Goal: Task Accomplishment & Management: Complete application form

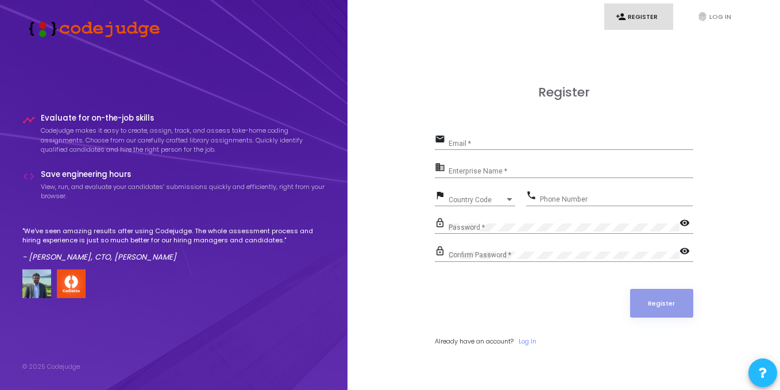
click at [466, 133] on div "Email *" at bounding box center [571, 141] width 245 height 18
click at [549, 150] on div "Email *" at bounding box center [571, 141] width 245 height 18
click at [548, 144] on input "Email *" at bounding box center [571, 144] width 245 height 8
type input "piyushsdg@gmail.com"
click at [525, 167] on div "Enterprise Name *" at bounding box center [571, 169] width 245 height 18
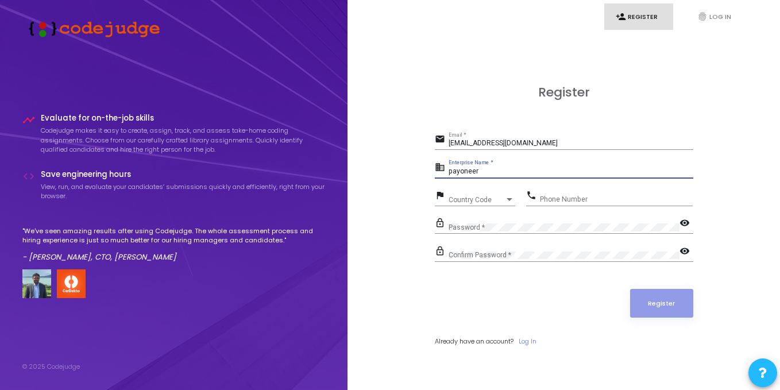
type input "payoneer"
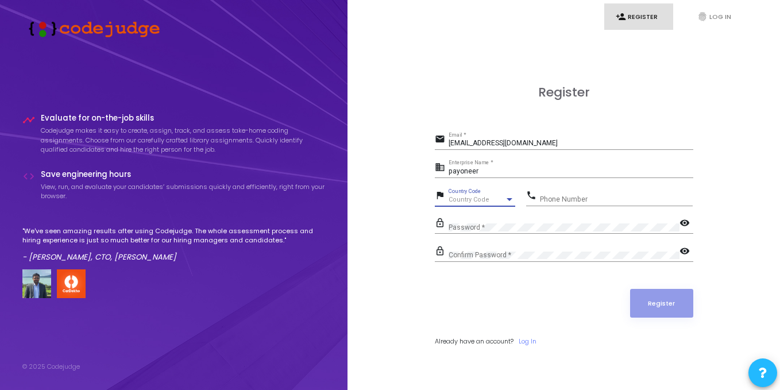
click at [476, 199] on span "Country Code" at bounding box center [469, 199] width 41 height 7
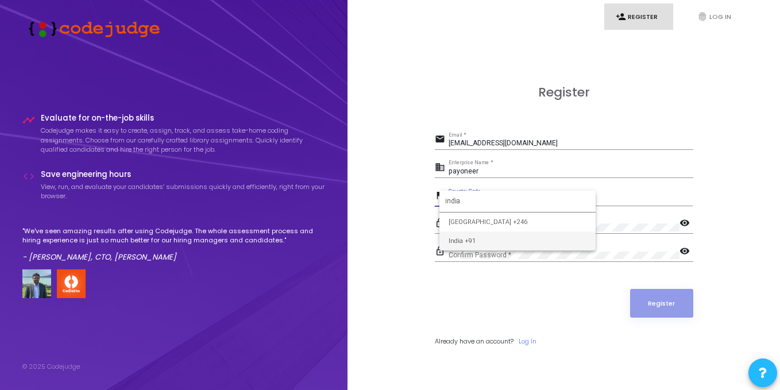
type input "india"
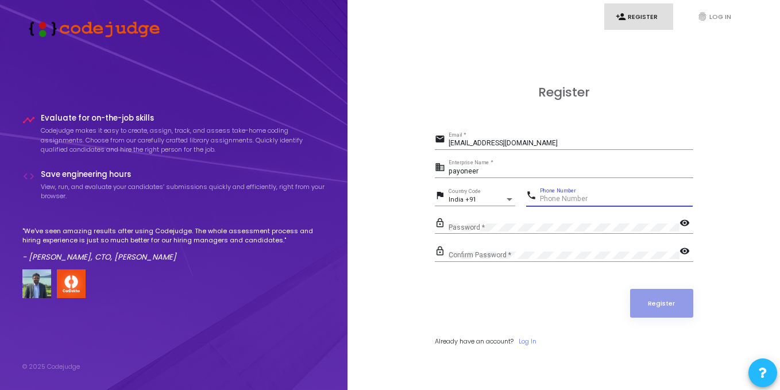
click at [544, 198] on input "Phone Number" at bounding box center [616, 199] width 153 height 8
type input "8689949781"
click at [522, 221] on div "Password *" at bounding box center [564, 225] width 231 height 18
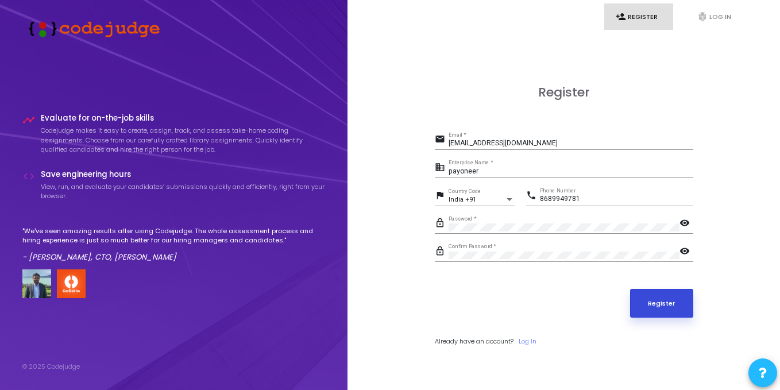
click at [674, 303] on button "Register" at bounding box center [661, 303] width 63 height 29
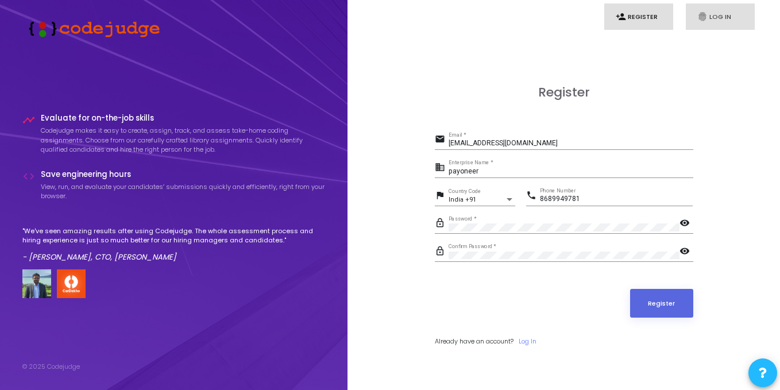
click at [730, 14] on link "fingerprint Log In" at bounding box center [720, 16] width 69 height 27
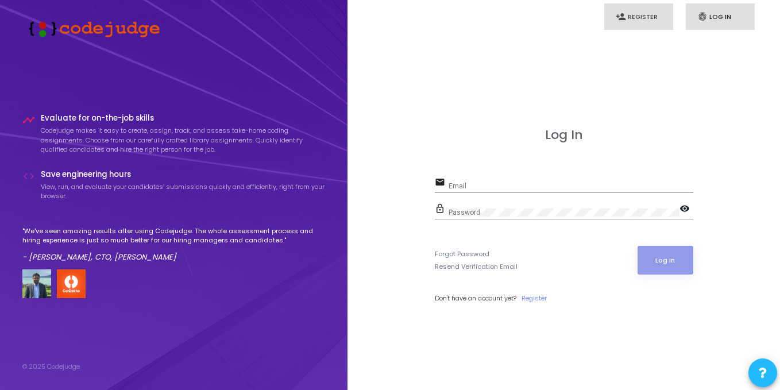
click at [641, 14] on link "person_add Register" at bounding box center [639, 16] width 69 height 27
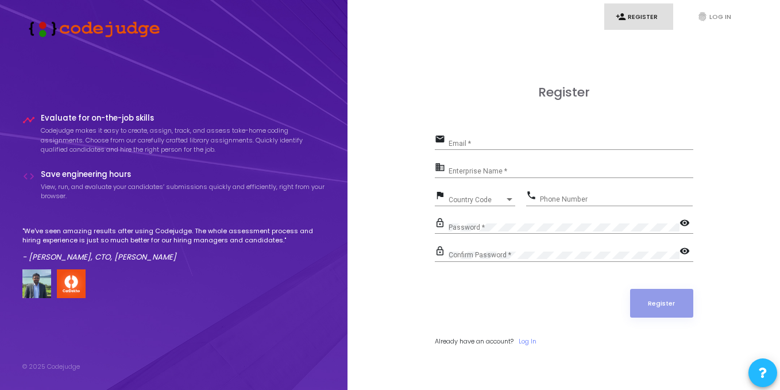
scroll to position [13, 0]
